Goal: Find specific page/section: Find specific page/section

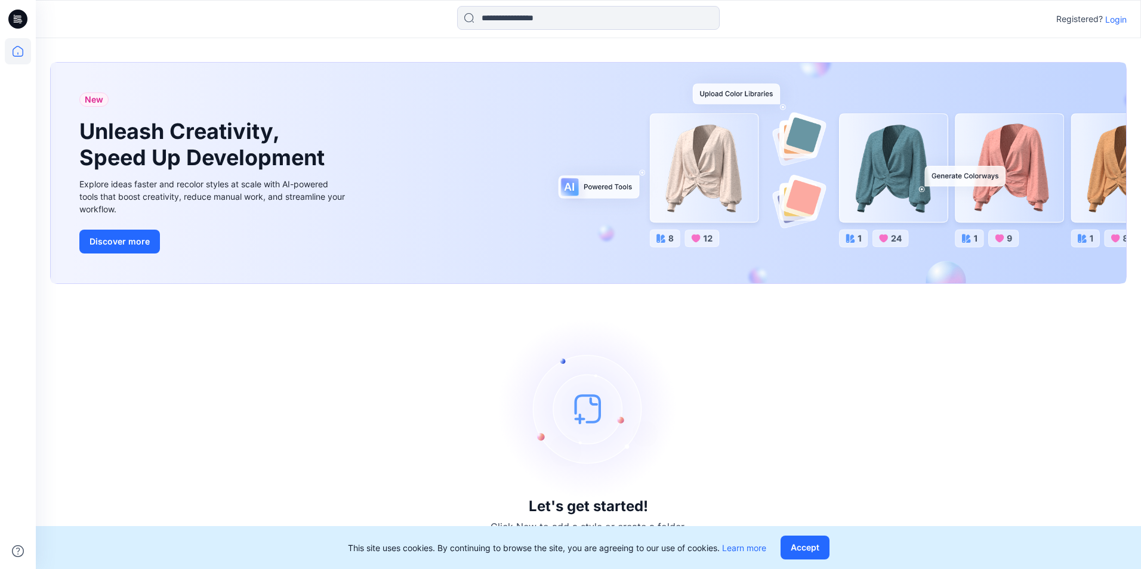
click at [816, 545] on button "Accept" at bounding box center [805, 548] width 49 height 24
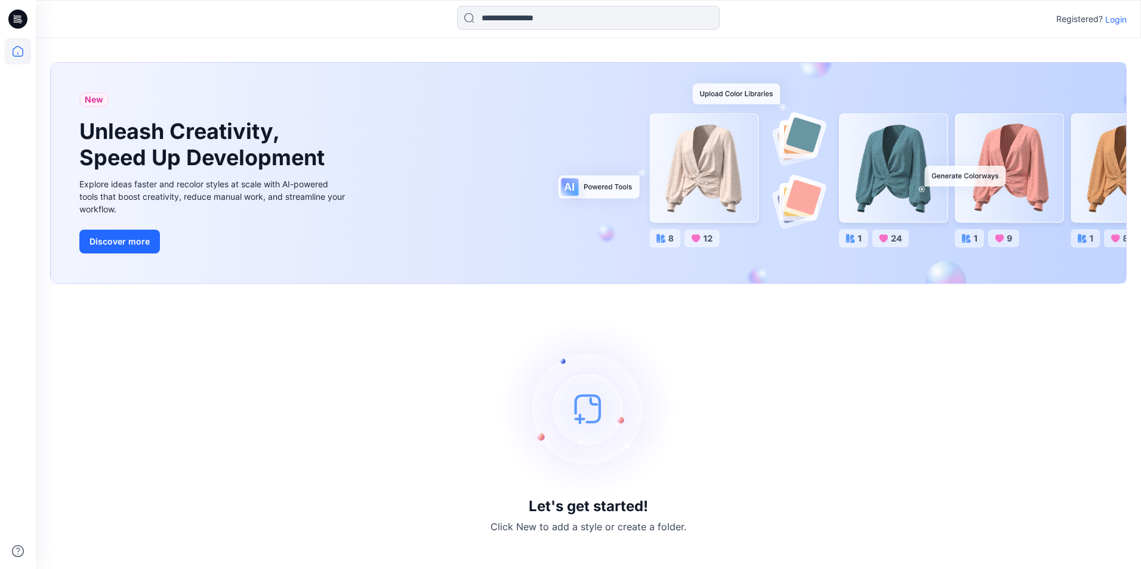
click at [1115, 17] on p "Login" at bounding box center [1115, 19] width 21 height 13
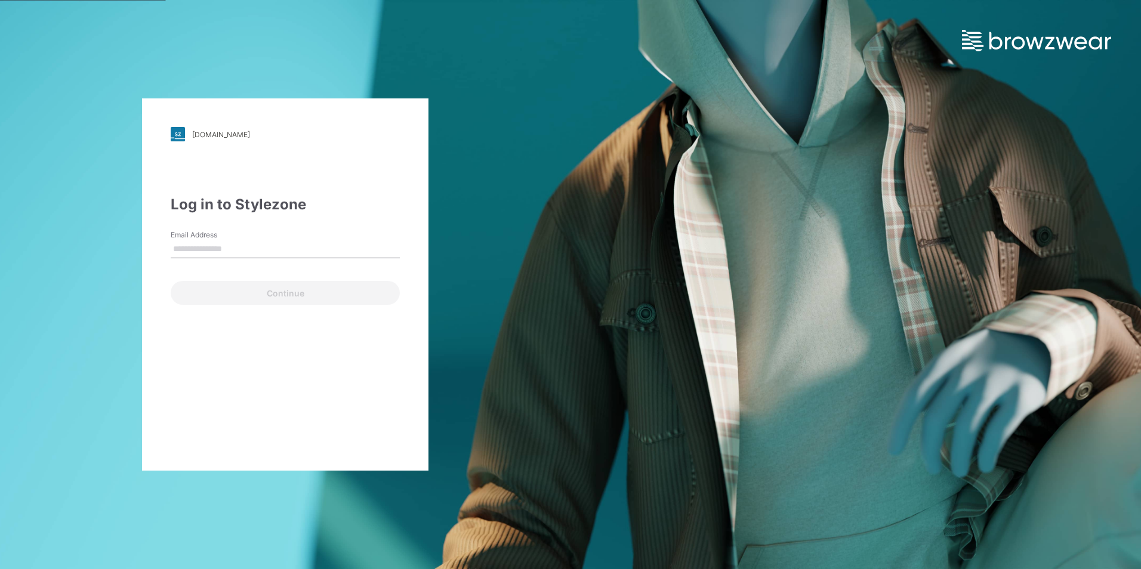
click at [222, 250] on input "Email Address" at bounding box center [285, 250] width 229 height 18
type input "**********"
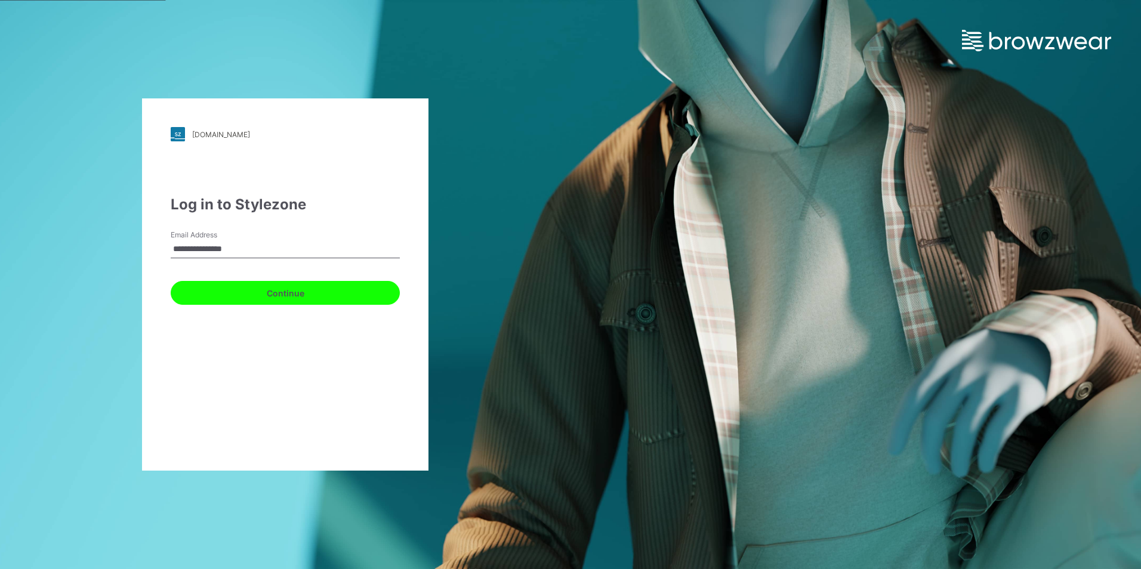
click at [280, 288] on button "Continue" at bounding box center [285, 293] width 229 height 24
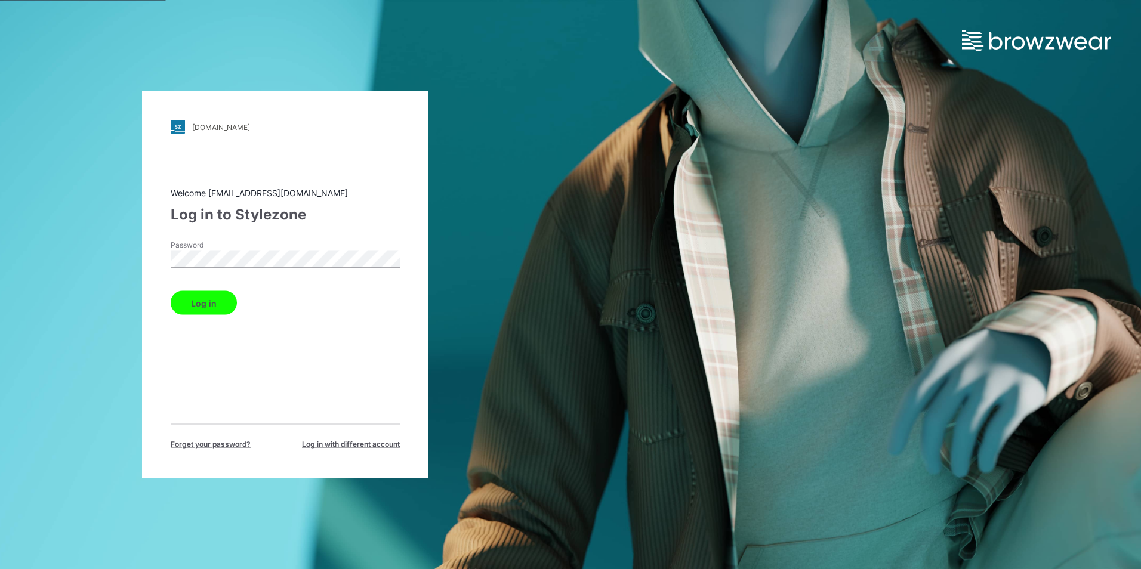
click at [210, 295] on button "Log in" at bounding box center [204, 303] width 66 height 24
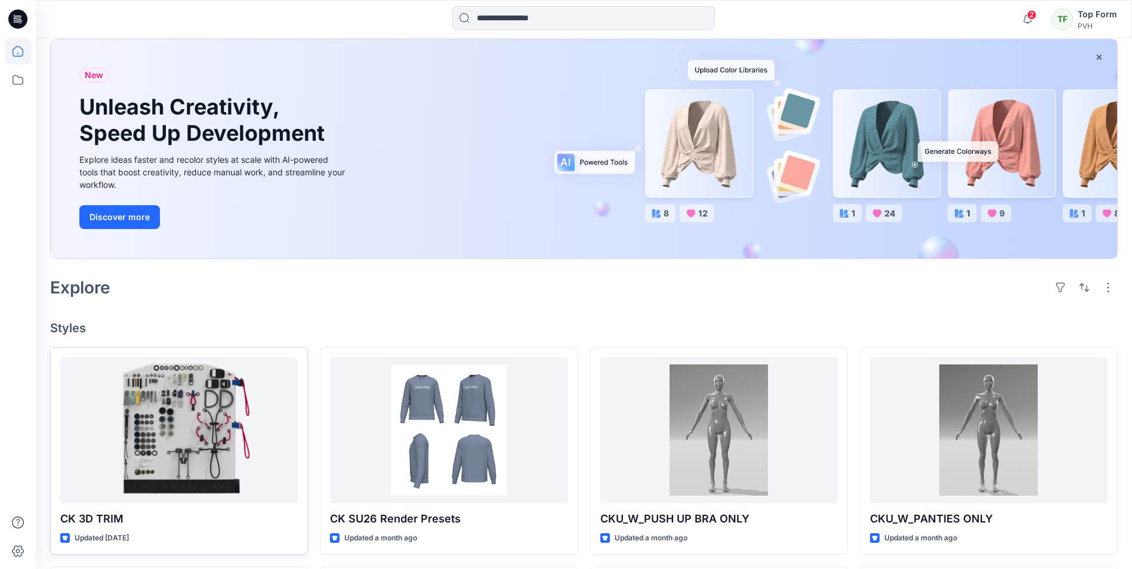
scroll to position [119, 0]
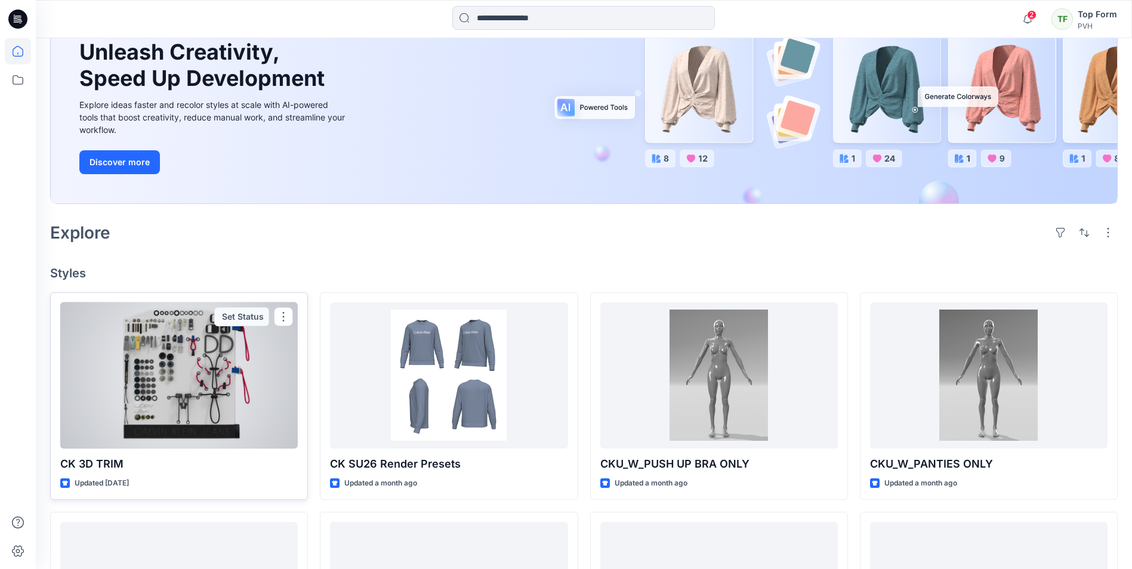
click at [251, 464] on p "CK 3D TRIM" at bounding box center [179, 464] width 238 height 17
click at [191, 389] on div at bounding box center [179, 376] width 238 height 146
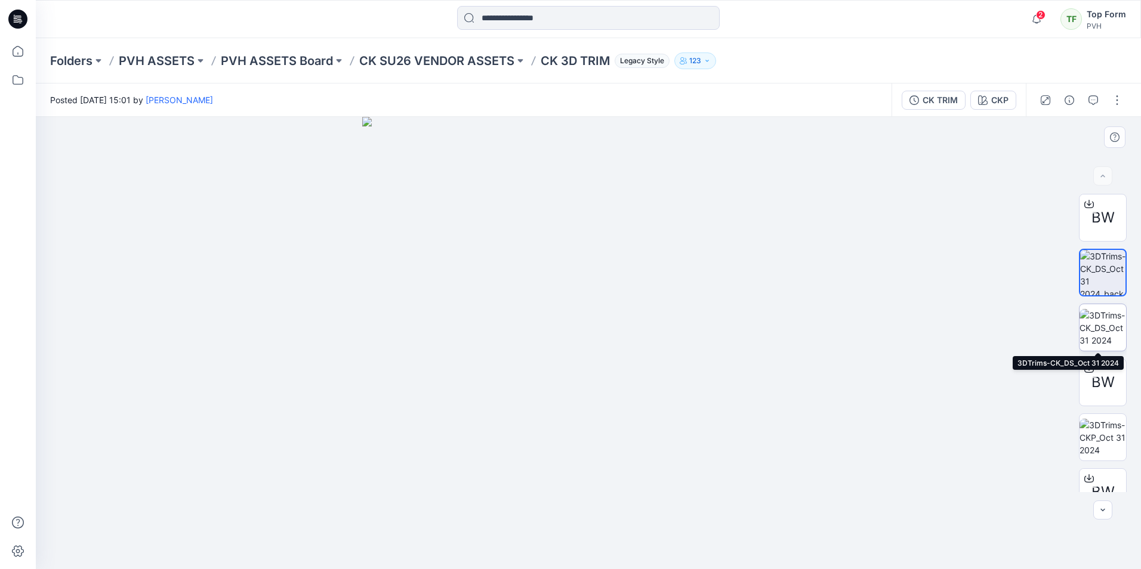
click at [1109, 325] on img at bounding box center [1103, 328] width 47 height 38
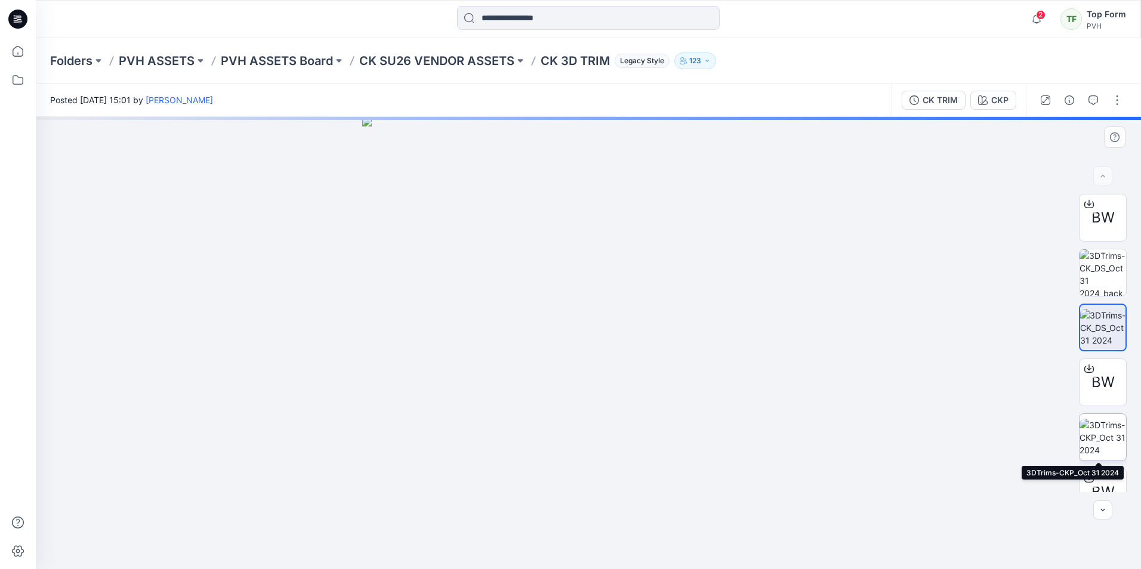
click at [1106, 440] on img at bounding box center [1103, 438] width 47 height 38
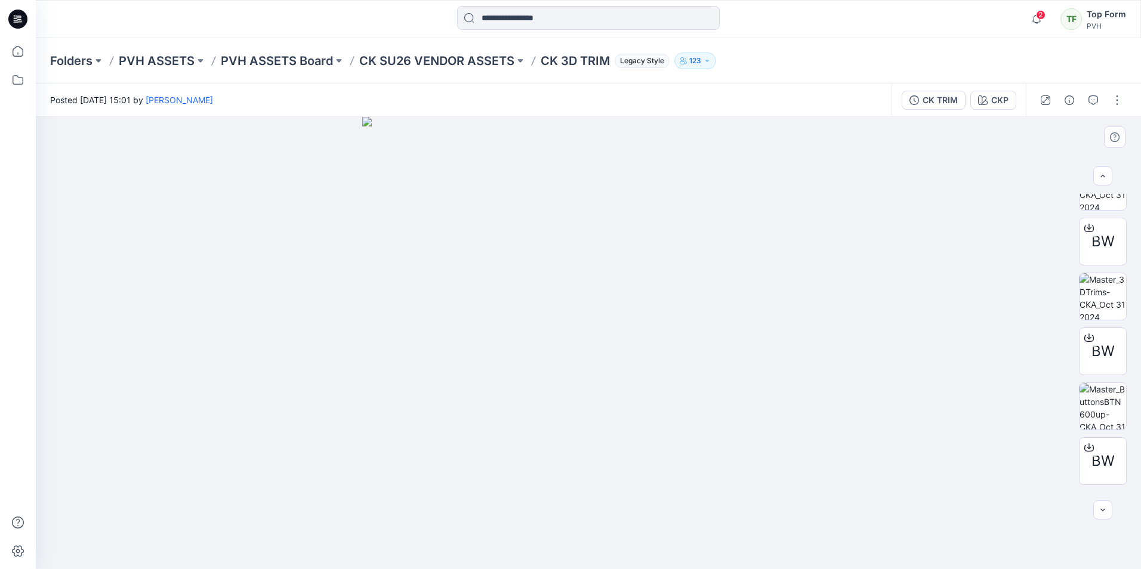
scroll to position [408, 0]
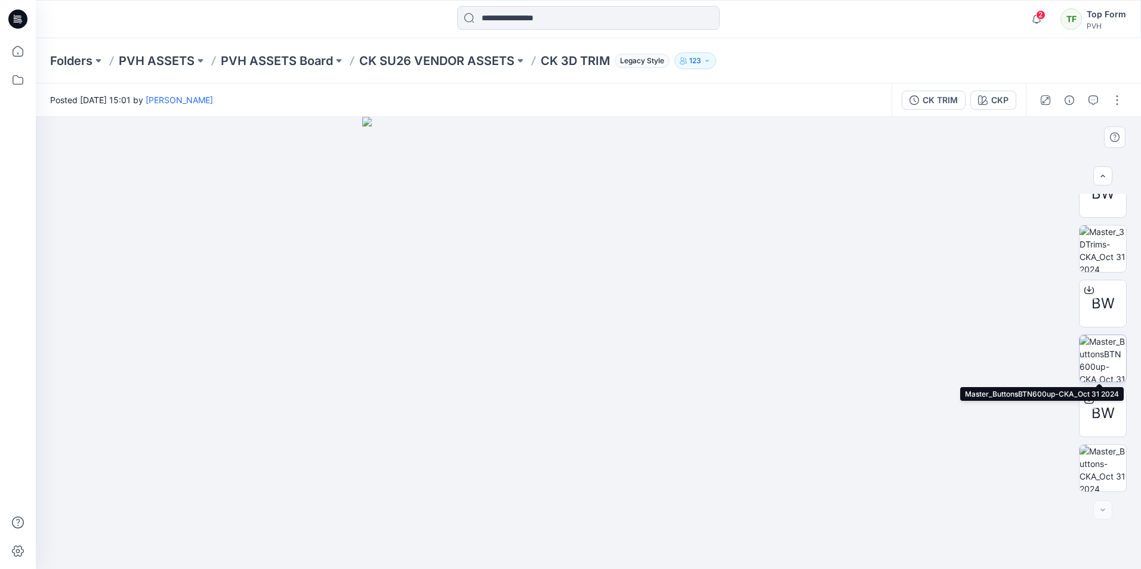
click at [1099, 374] on img at bounding box center [1103, 358] width 47 height 47
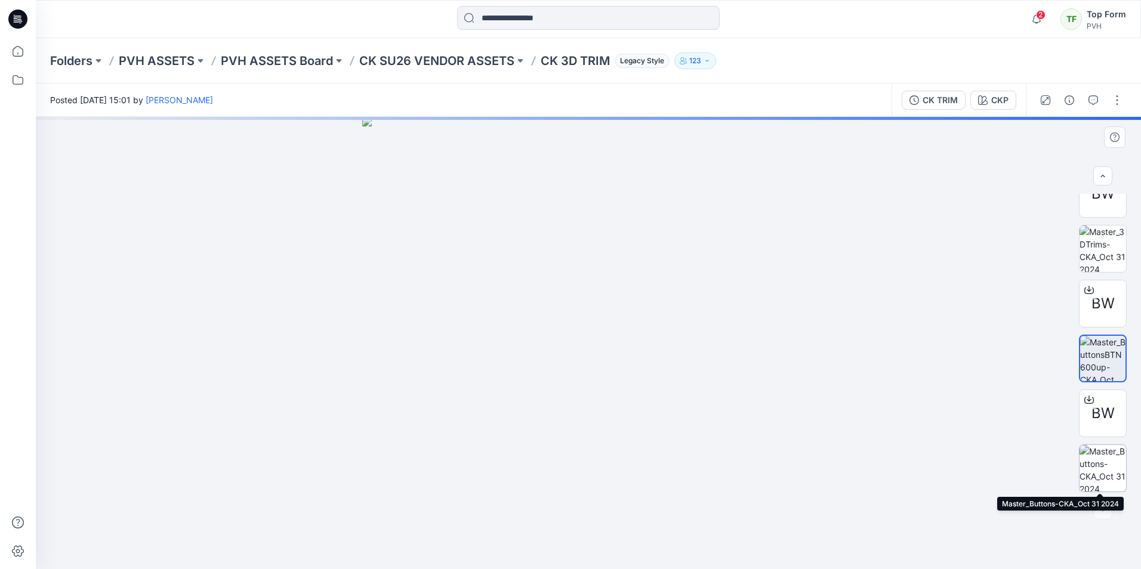
click at [1106, 483] on img at bounding box center [1103, 468] width 47 height 47
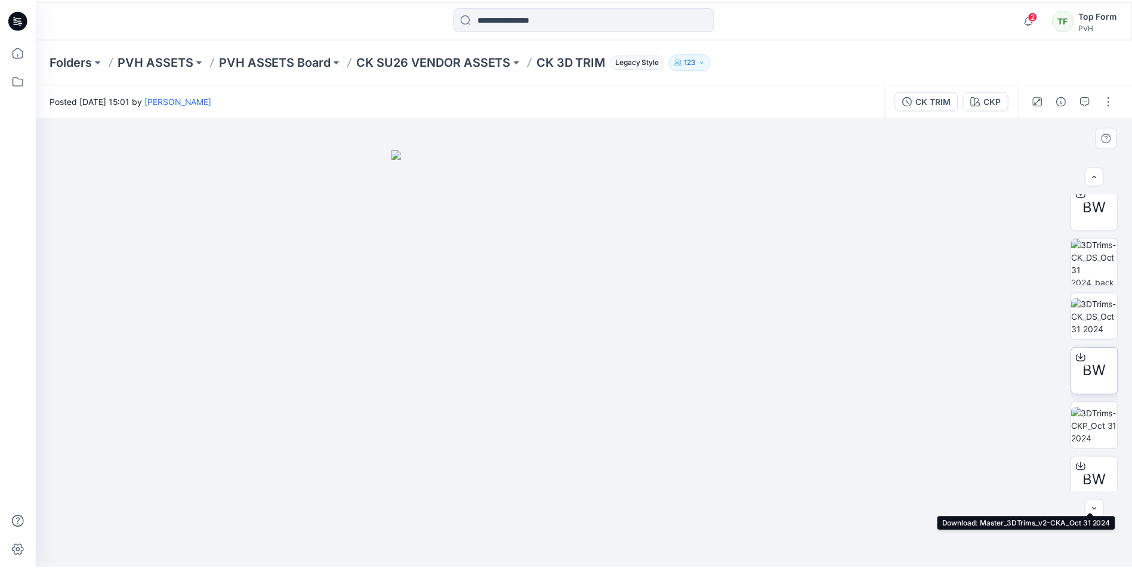
scroll to position [0, 0]
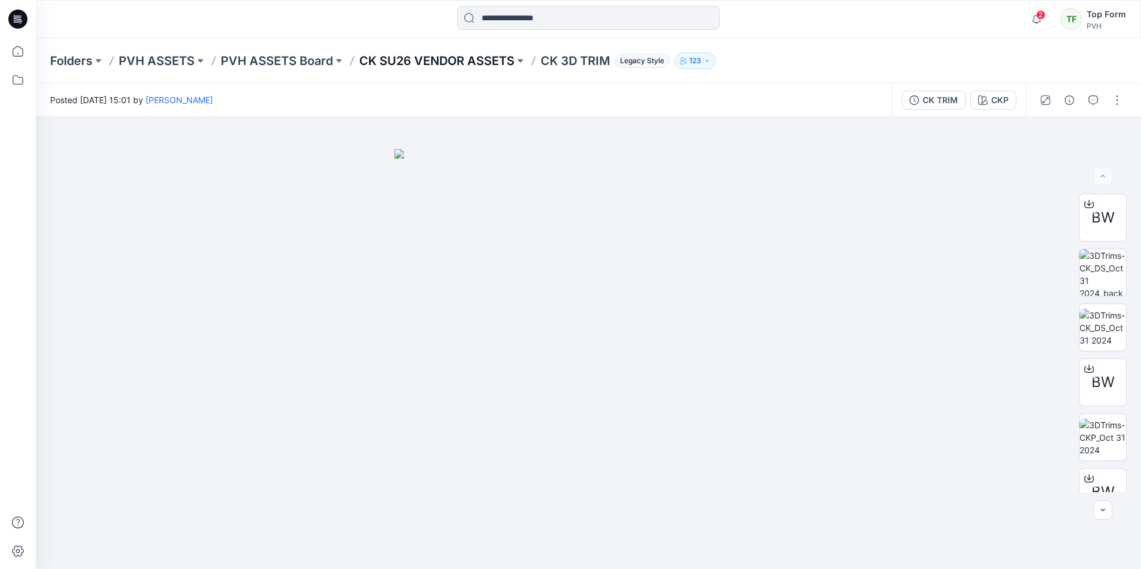
click at [420, 57] on p "CK SU26 VENDOR ASSETS" at bounding box center [436, 61] width 155 height 17
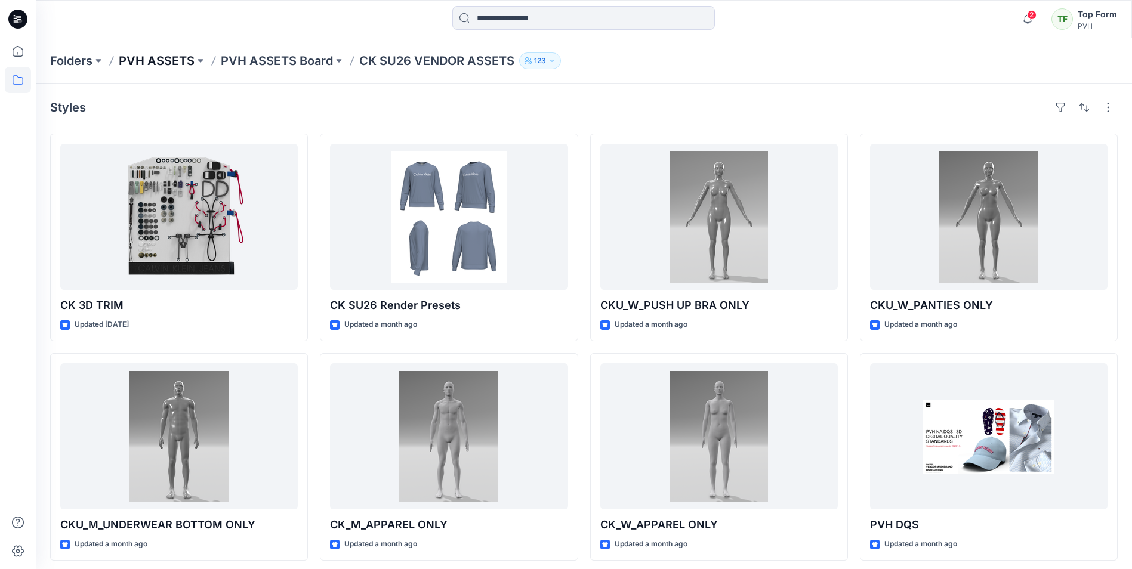
click at [162, 57] on p "PVH ASSETS" at bounding box center [157, 61] width 76 height 17
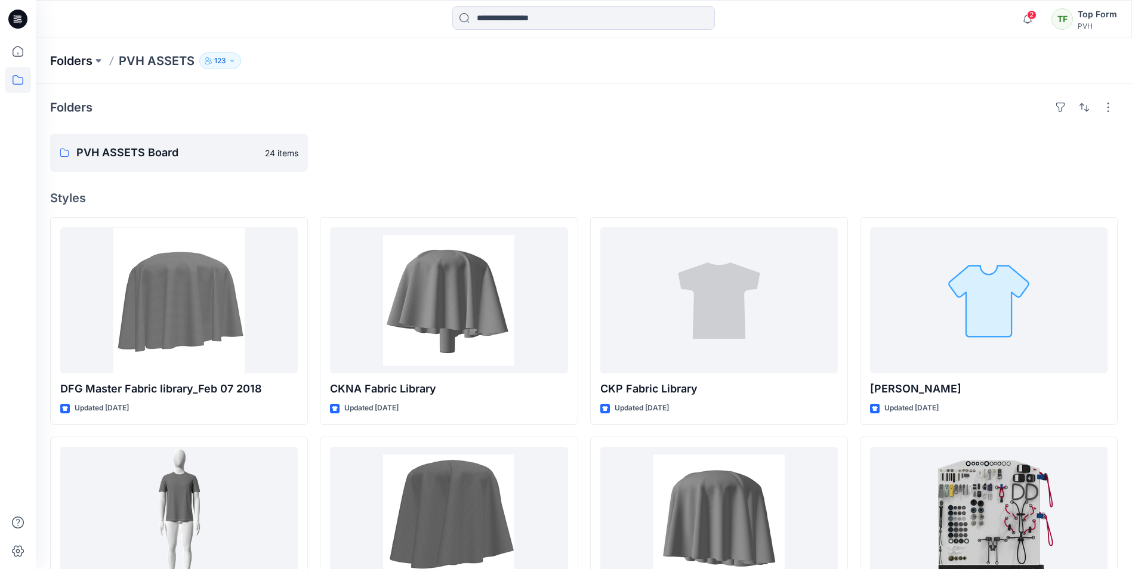
click at [67, 56] on p "Folders" at bounding box center [71, 61] width 42 height 17
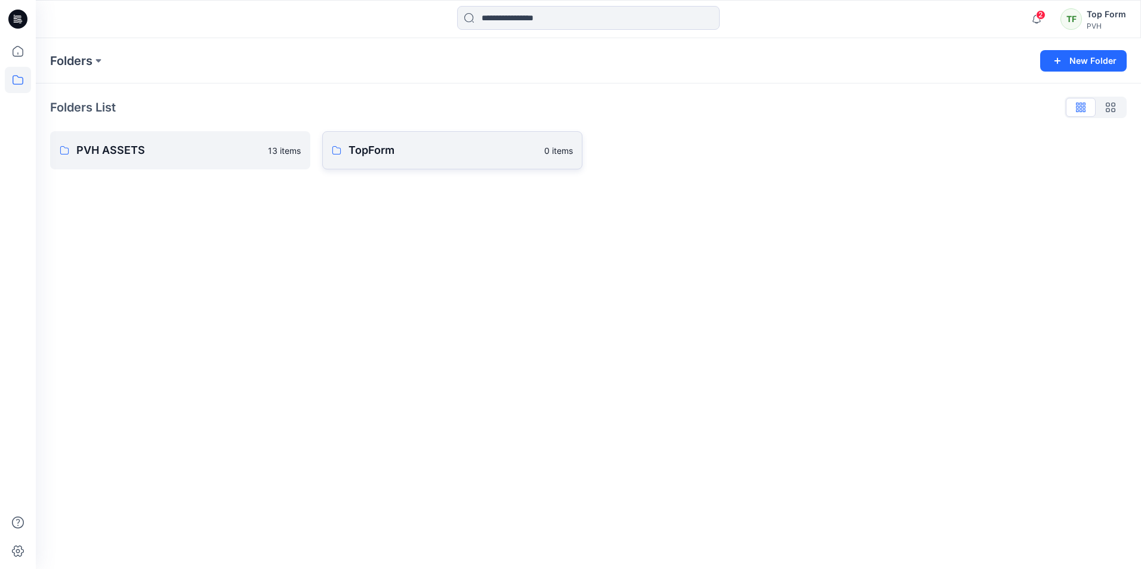
click at [402, 144] on p "TopForm" at bounding box center [443, 150] width 189 height 17
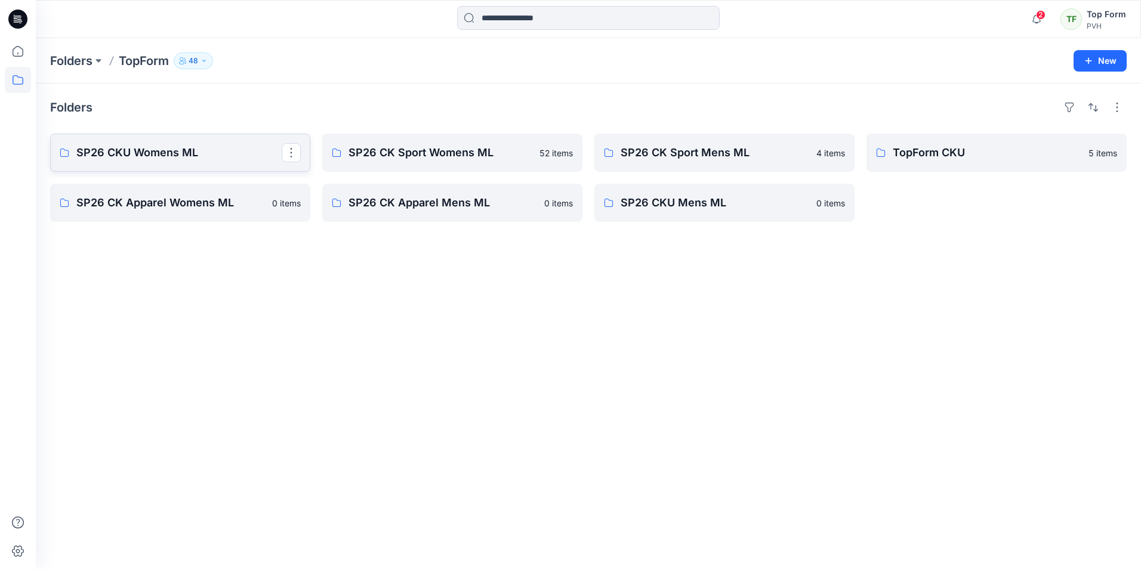
click at [209, 143] on link "SP26 CKU Womens ML" at bounding box center [180, 153] width 260 height 38
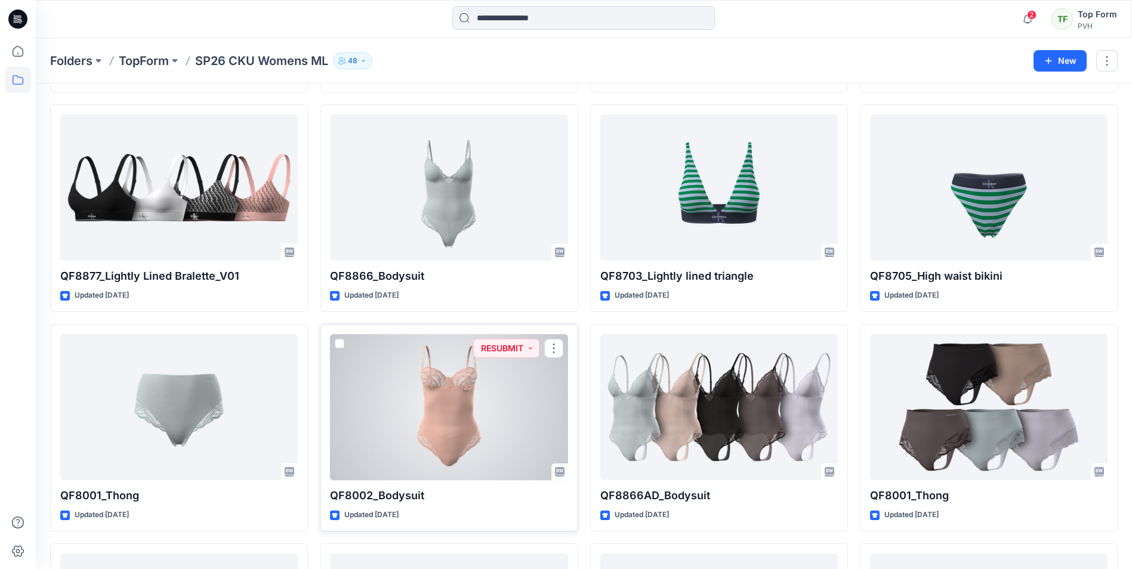
scroll to position [448, 0]
